Goal: Navigation & Orientation: Find specific page/section

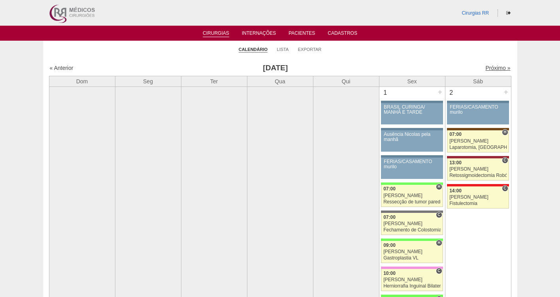
click at [485, 69] on link "Próximo »" at bounding box center [497, 68] width 25 height 6
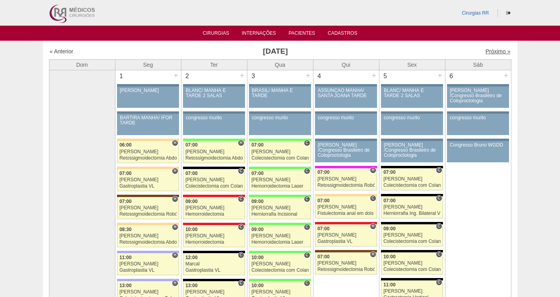
click at [490, 51] on link "Próximo »" at bounding box center [497, 51] width 25 height 6
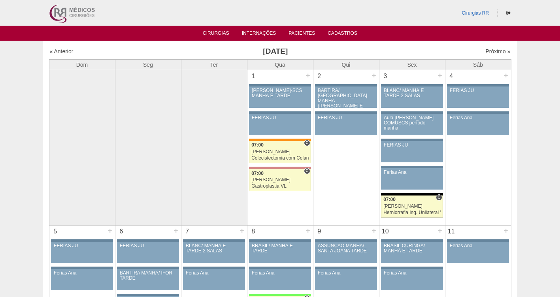
click at [60, 52] on link "« Anterior" at bounding box center [62, 51] width 24 height 6
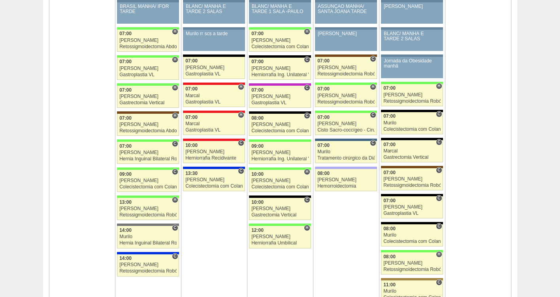
scroll to position [825, 0]
